Goal: Information Seeking & Learning: Check status

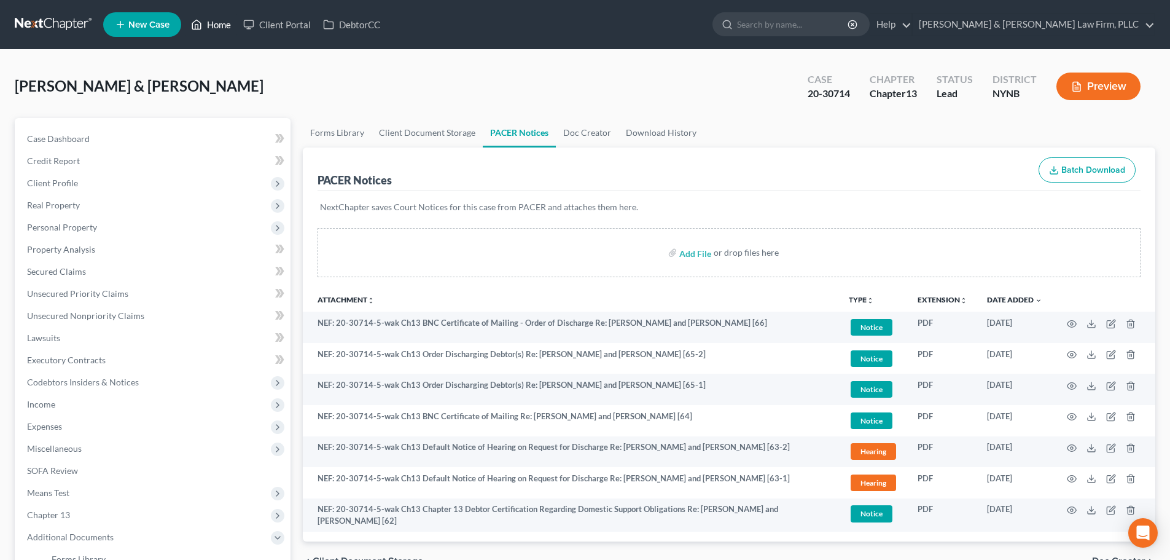
click at [224, 26] on link "Home" at bounding box center [211, 25] width 52 height 22
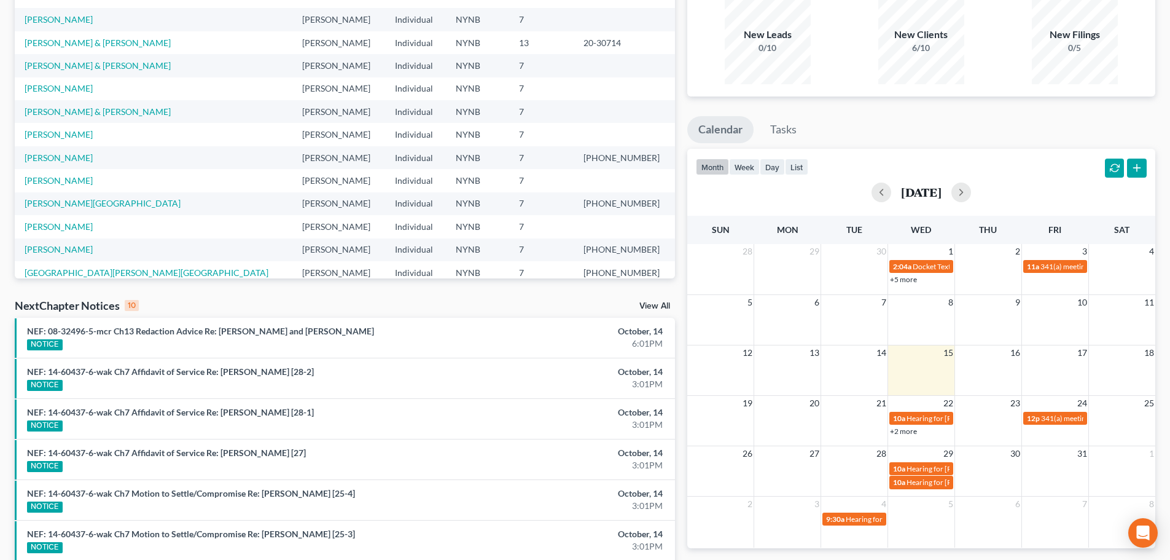
scroll to position [123, 0]
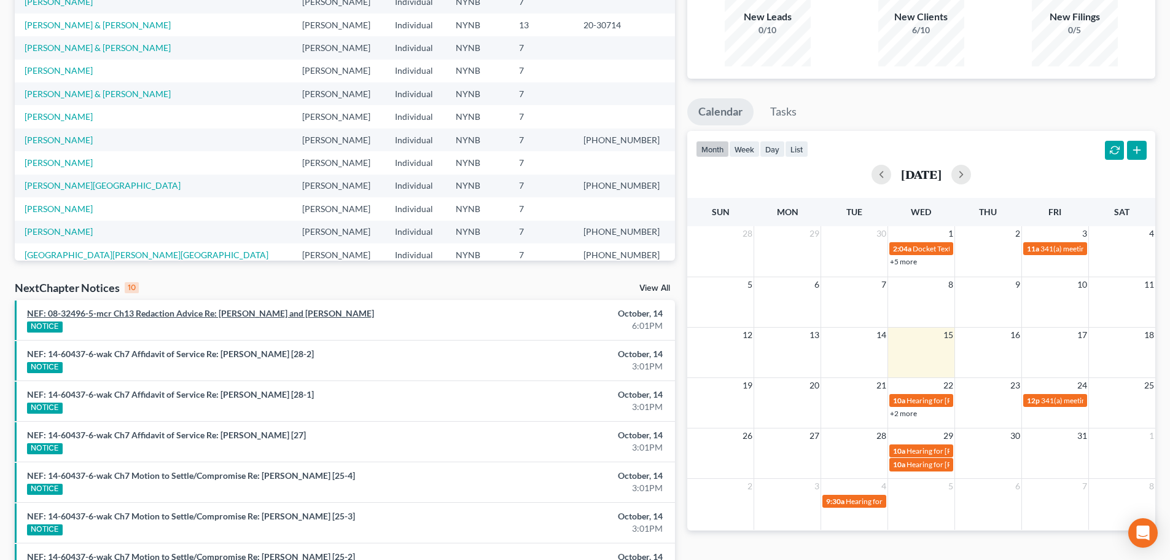
click at [233, 313] on link "NEF: 08-32496-5-mcr Ch13 Redaction Advice Re: [PERSON_NAME] and [PERSON_NAME]" at bounding box center [200, 313] width 347 height 10
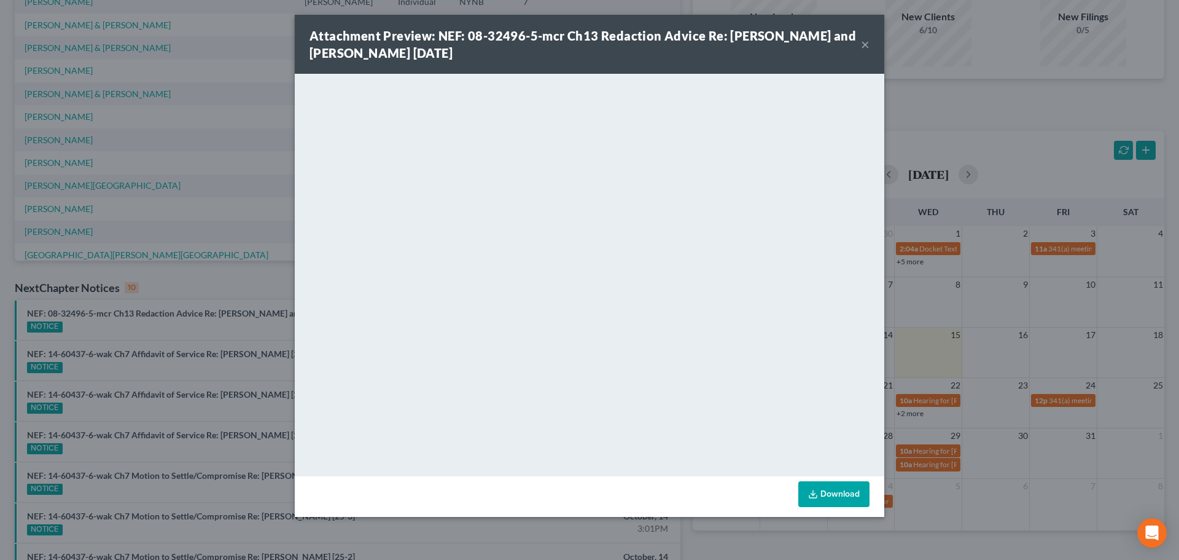
click at [864, 46] on button "×" at bounding box center [865, 44] width 9 height 15
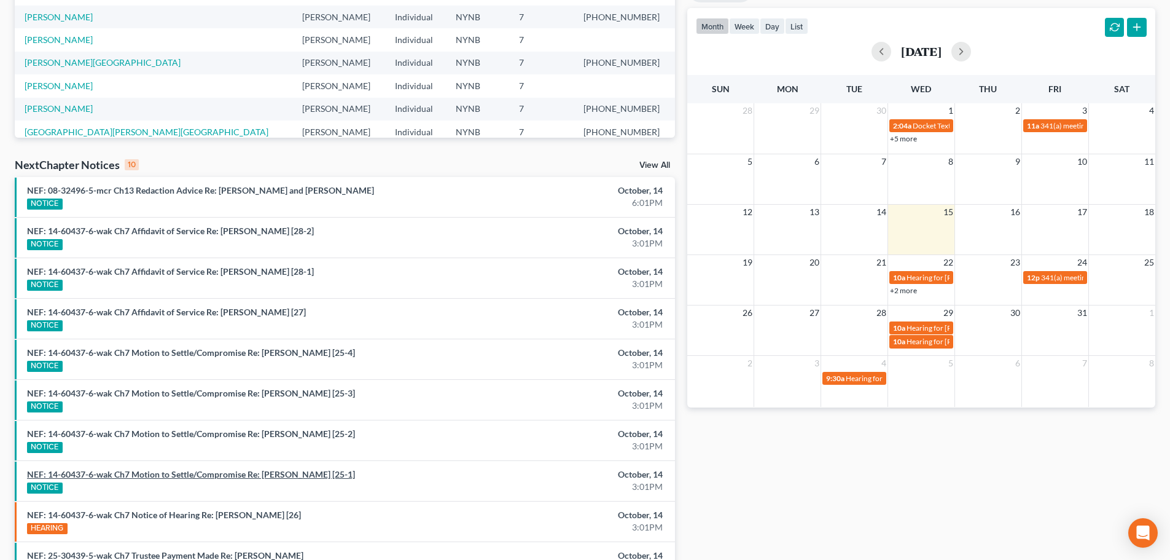
scroll to position [307, 0]
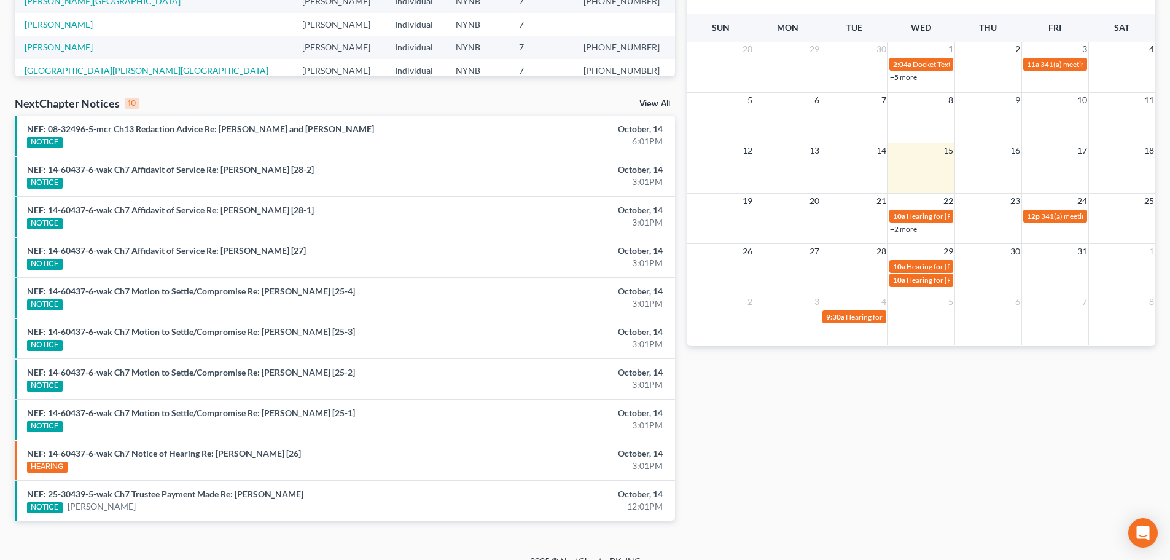
click at [263, 414] on link "NEF: 14-60437-6-wak Ch7 Motion to Settle/Compromise Re: [PERSON_NAME] [25-1]" at bounding box center [191, 412] width 328 height 10
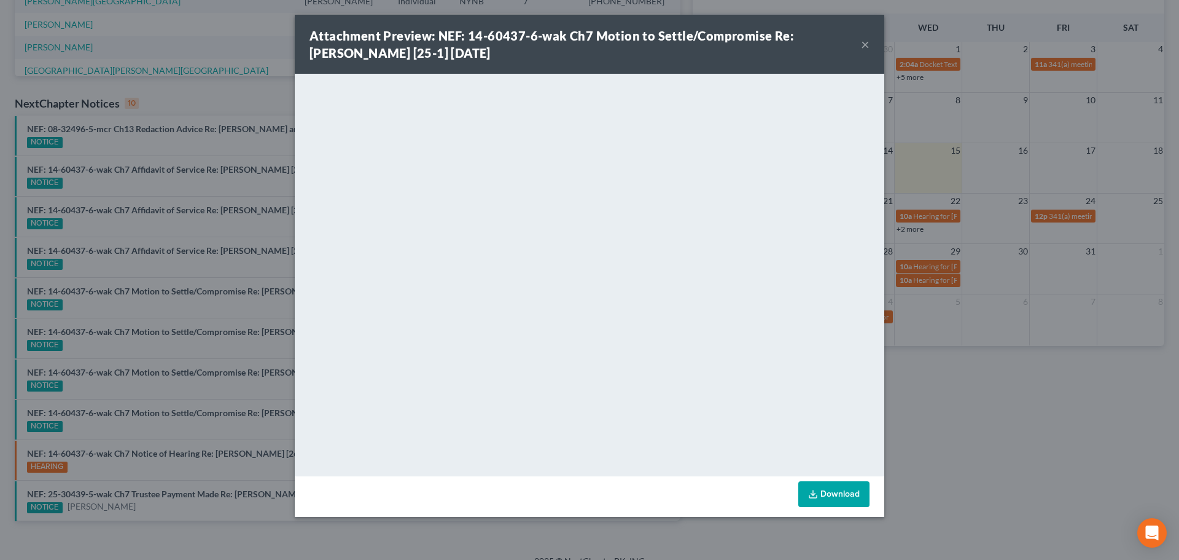
click at [866, 44] on button "×" at bounding box center [865, 44] width 9 height 15
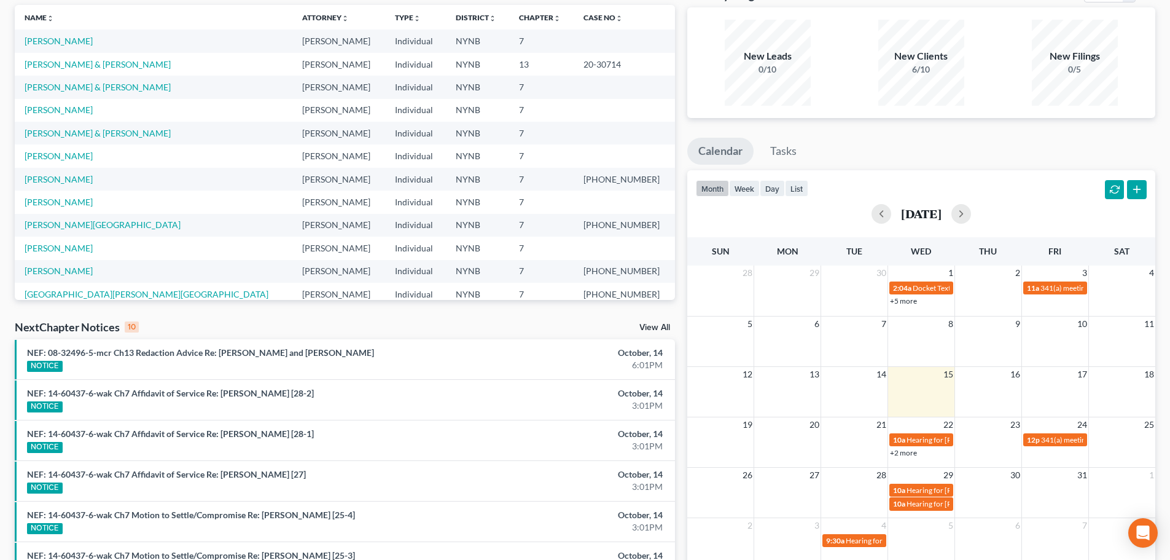
scroll to position [61, 0]
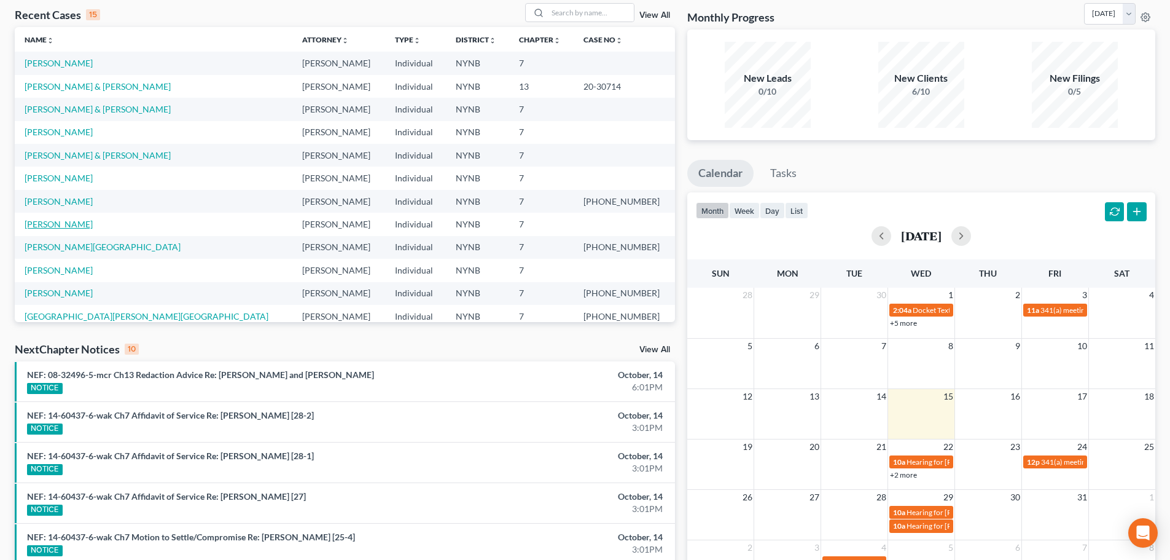
click at [70, 224] on link "[PERSON_NAME]" at bounding box center [59, 224] width 68 height 10
select select "4"
